Goal: Information Seeking & Learning: Check status

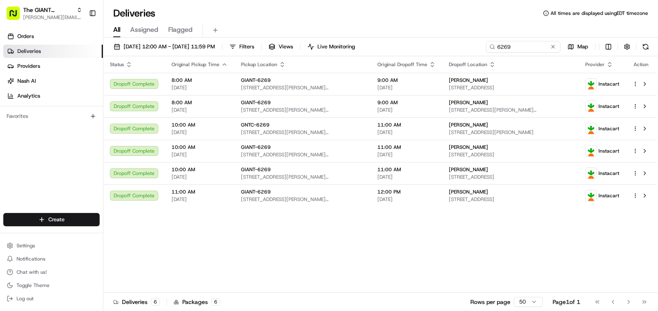
click at [221, 61] on icon "button" at bounding box center [224, 64] width 7 height 7
click at [20, 81] on span "Nash AI" at bounding box center [26, 80] width 19 height 7
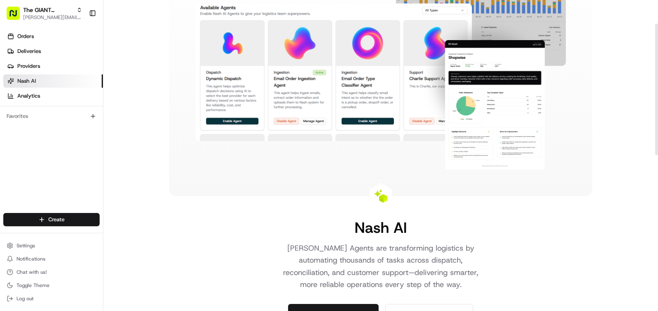
scroll to position [41, 0]
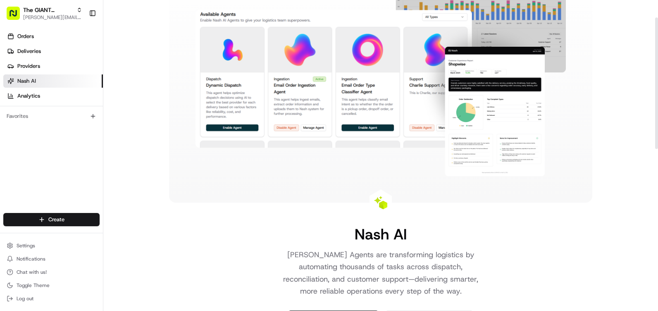
click at [65, 29] on div "Orders Deliveries Providers [PERSON_NAME] Analytics" at bounding box center [51, 65] width 103 height 79
click at [64, 30] on link "Orders" at bounding box center [53, 36] width 100 height 13
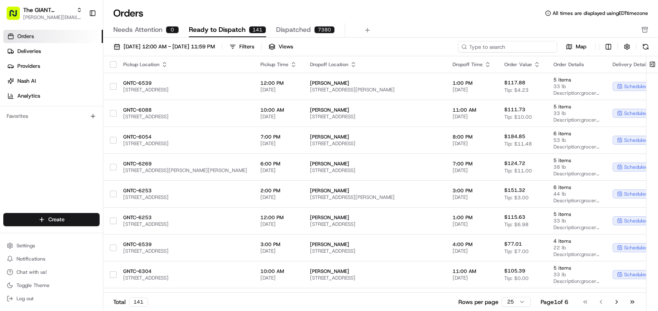
click at [523, 52] on input at bounding box center [507, 47] width 99 height 12
type input "6269"
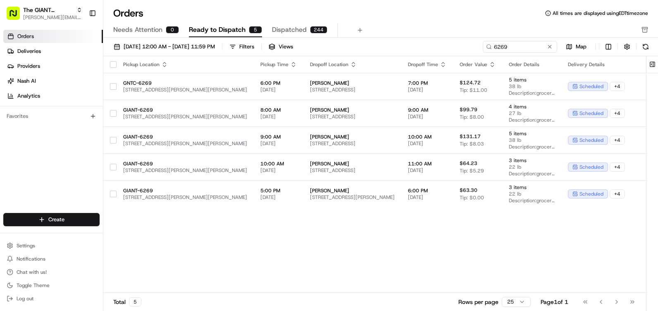
click at [290, 65] on icon "button" at bounding box center [293, 64] width 7 height 7
click at [212, 238] on div "Pickup Location Pickup Time Dropoff Location Dropoff Time Order Value Order Det…" at bounding box center [433, 174] width 661 height 237
click at [290, 65] on icon "button" at bounding box center [293, 64] width 7 height 7
click at [271, 86] on button "Pickup Start Time (Latest)" at bounding box center [270, 86] width 76 height 10
click at [290, 64] on icon "button" at bounding box center [293, 64] width 7 height 7
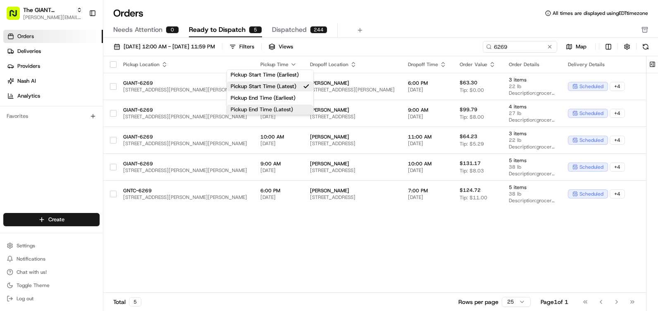
click at [270, 110] on button "Pickup End Time (Latest)" at bounding box center [270, 110] width 86 height 10
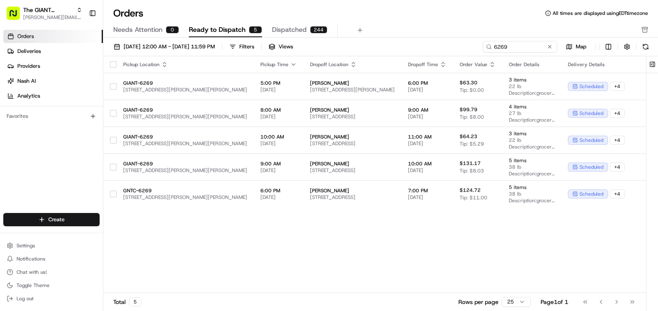
click at [290, 65] on icon "button" at bounding box center [293, 64] width 7 height 7
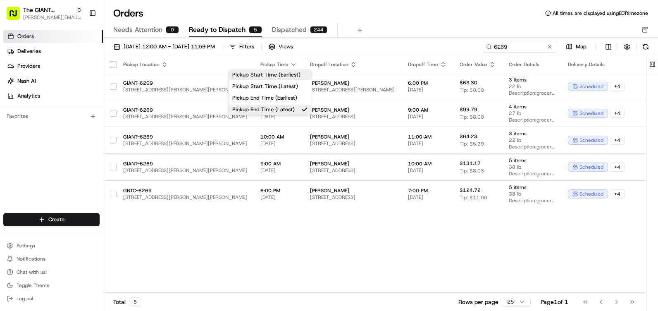
click at [269, 74] on button "Pickup Start Time (Earliest)" at bounding box center [270, 75] width 83 height 10
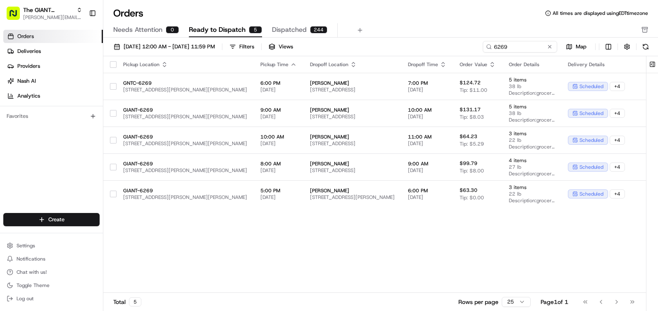
click at [290, 66] on icon "button" at bounding box center [293, 64] width 7 height 7
click at [165, 207] on div "Pickup Location Pickup Time Dropoff Location Dropoff Time Order Value Order Det…" at bounding box center [433, 174] width 661 height 237
click at [186, 44] on span "[DATE] 12:00 AM - [DATE] 11:59 PM" at bounding box center [169, 46] width 91 height 7
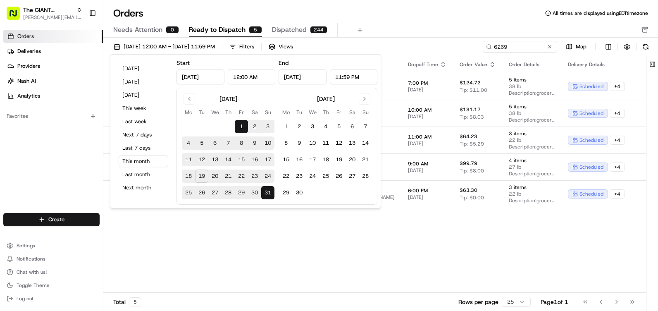
click at [268, 194] on button "31" at bounding box center [267, 192] width 13 height 13
type input "[DATE]"
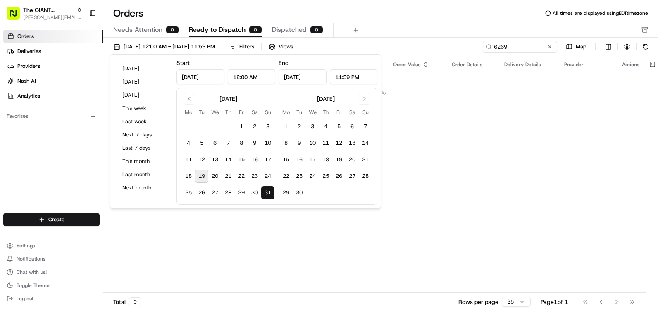
click at [410, 36] on div "Needs Attention 0 Ready to Dispatch 0 Dispatched 0" at bounding box center [374, 30] width 523 height 14
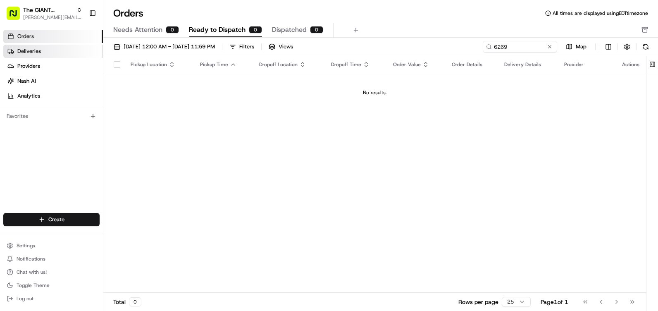
click at [64, 53] on link "Deliveries" at bounding box center [53, 51] width 100 height 13
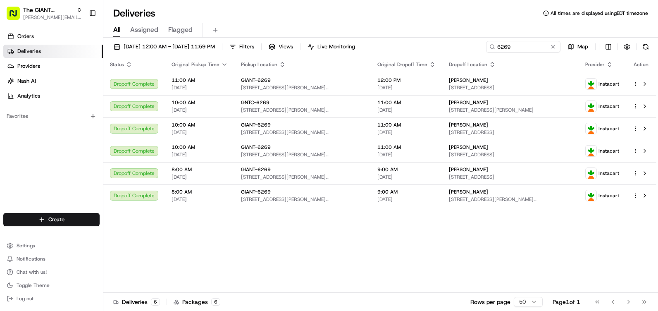
click at [223, 66] on icon "button" at bounding box center [224, 64] width 7 height 7
click at [225, 65] on icon "button" at bounding box center [224, 64] width 7 height 7
